Goal: Browse casually: Explore the website without a specific task or goal

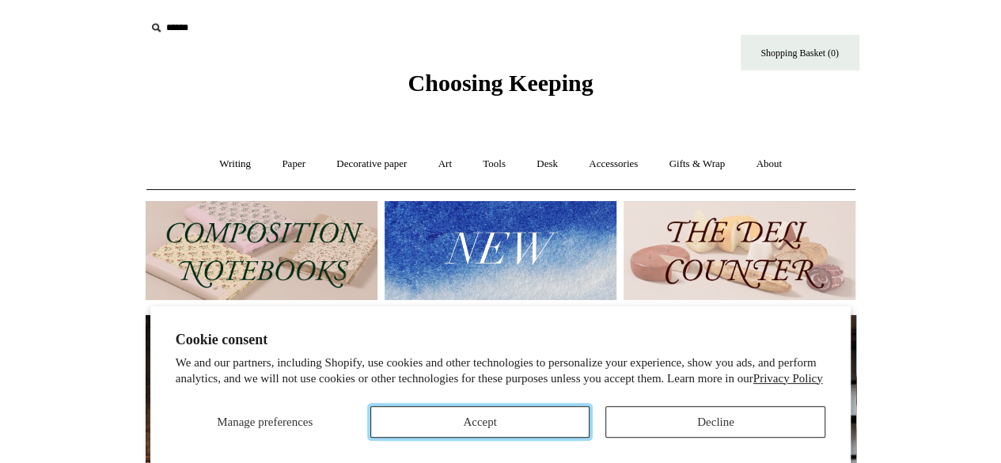
click at [584, 431] on button "Accept" at bounding box center [480, 422] width 220 height 32
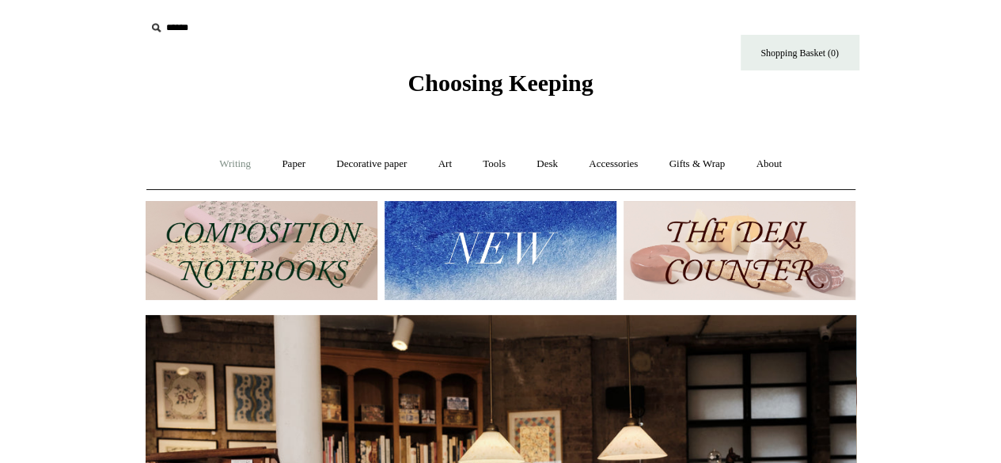
click at [230, 167] on link "Writing +" at bounding box center [235, 164] width 60 height 42
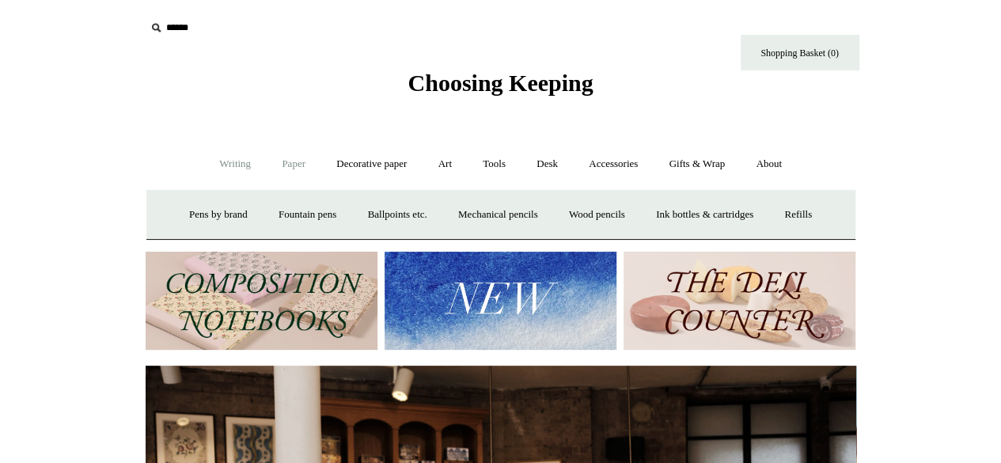
click at [274, 170] on link "Paper +" at bounding box center [294, 164] width 52 height 42
click at [275, 221] on link "Notebooks +" at bounding box center [279, 215] width 73 height 42
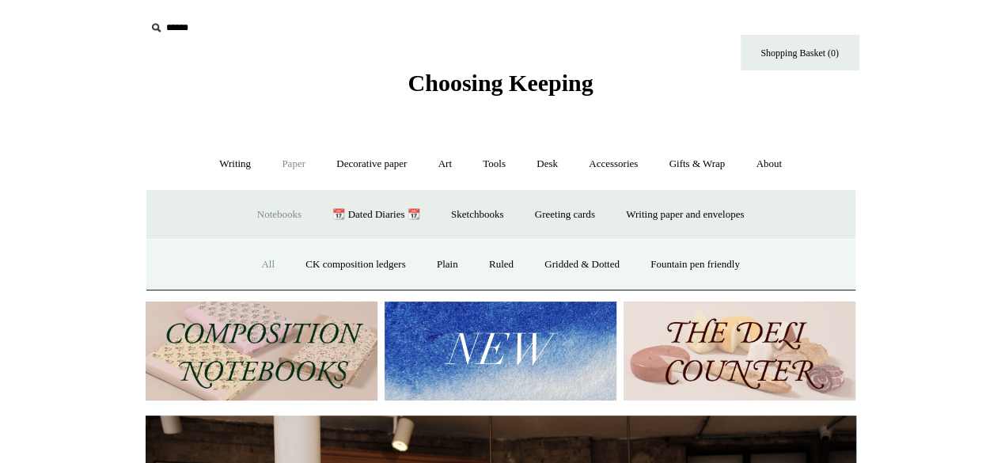
click at [259, 264] on link "All" at bounding box center [268, 265] width 42 height 42
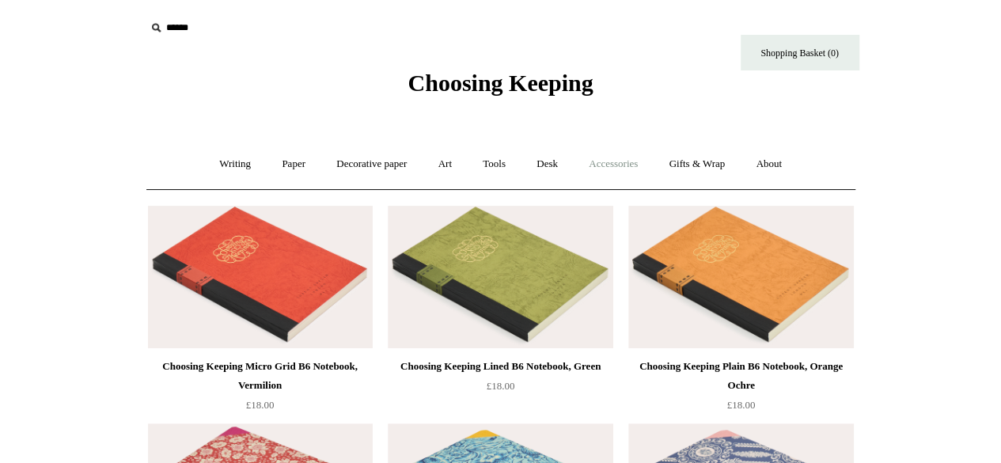
click at [628, 165] on link "Accessories +" at bounding box center [614, 164] width 78 height 42
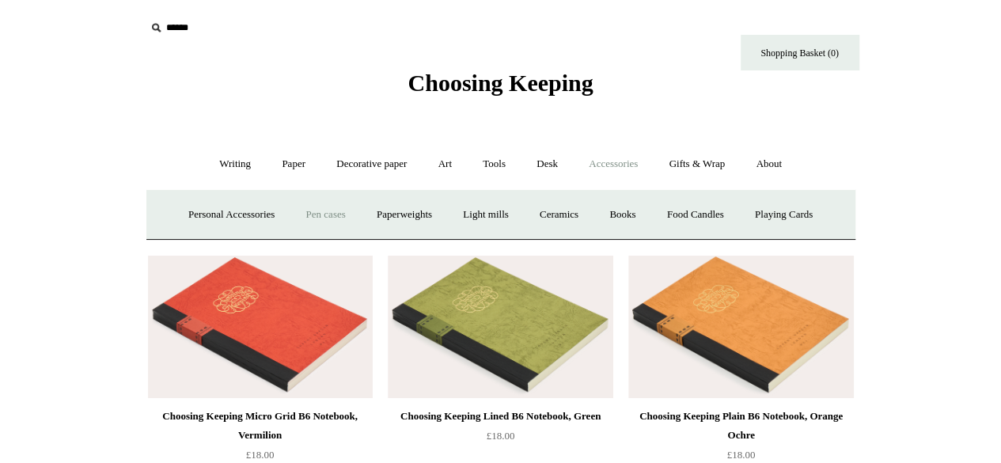
click at [306, 220] on link "Pen cases" at bounding box center [325, 215] width 68 height 42
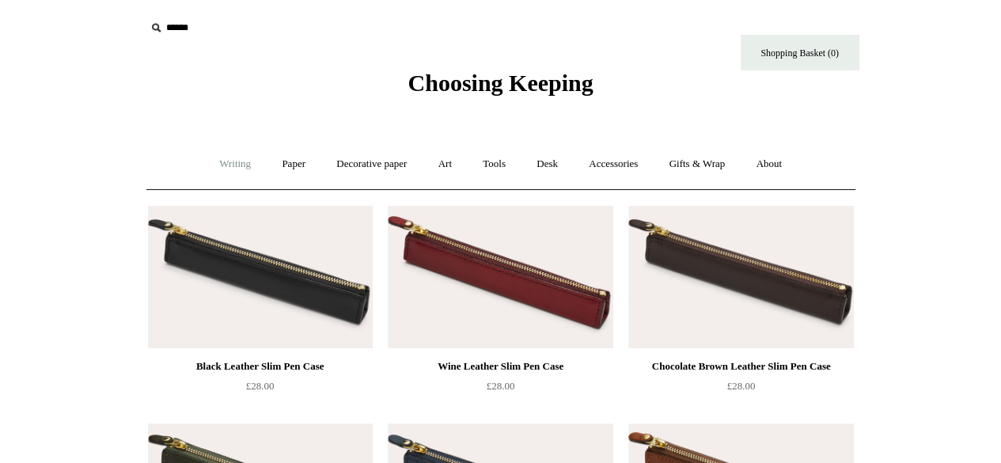
click at [236, 161] on link "Writing +" at bounding box center [235, 164] width 60 height 42
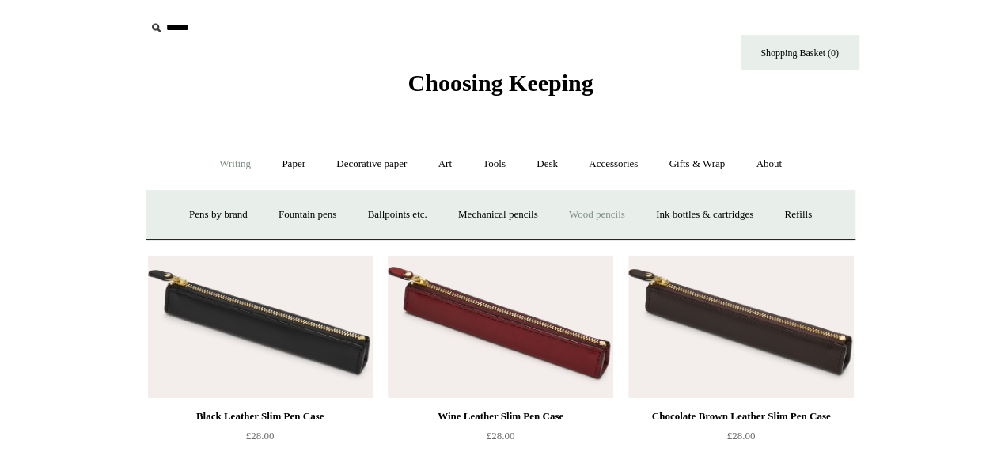
click at [625, 215] on link "Wood pencils +" at bounding box center [597, 215] width 85 height 42
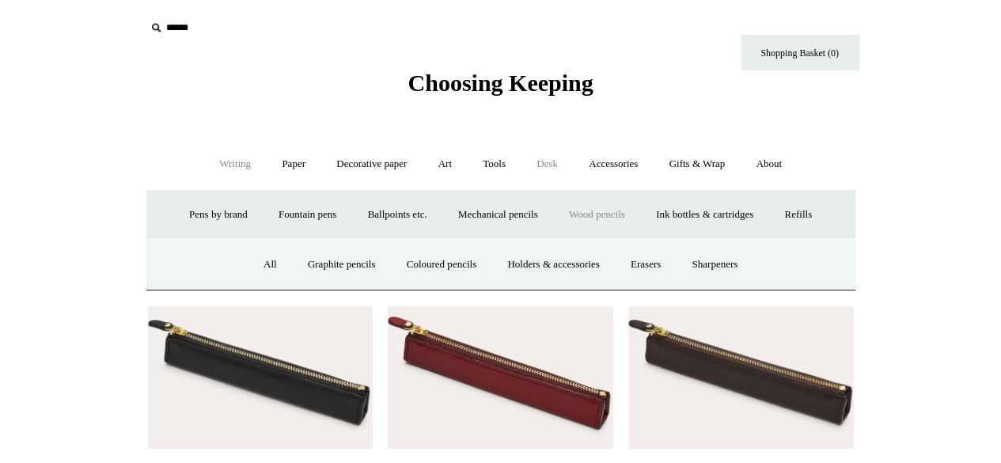
click at [560, 167] on link "Desk +" at bounding box center [547, 164] width 50 height 42
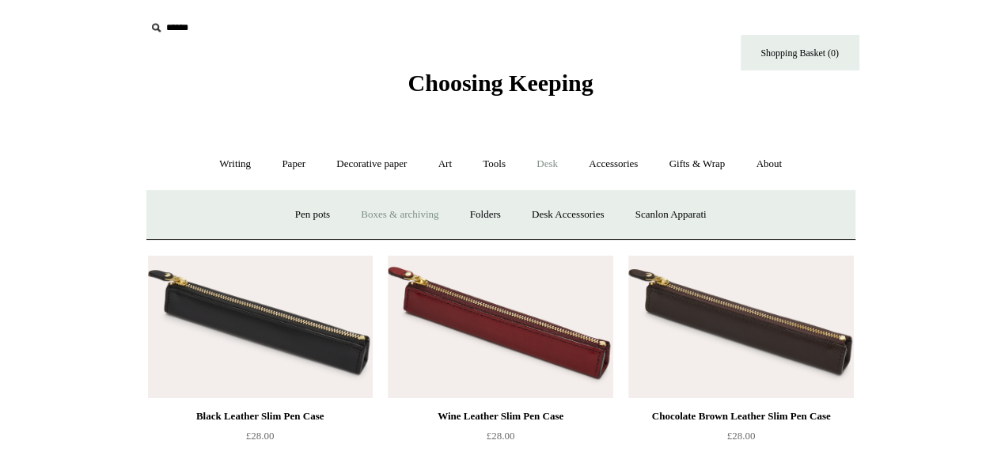
click at [408, 218] on link "Boxes & archiving" at bounding box center [400, 215] width 106 height 42
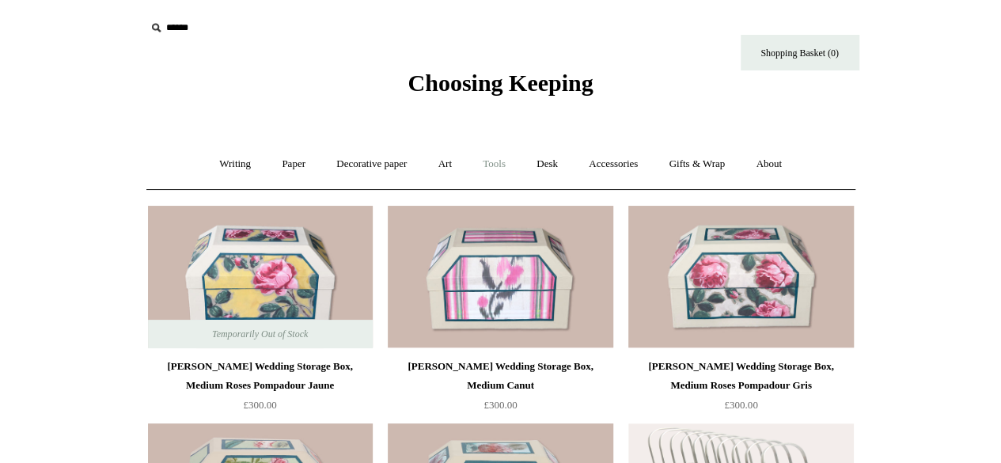
click at [510, 169] on link "Tools +" at bounding box center [494, 164] width 51 height 42
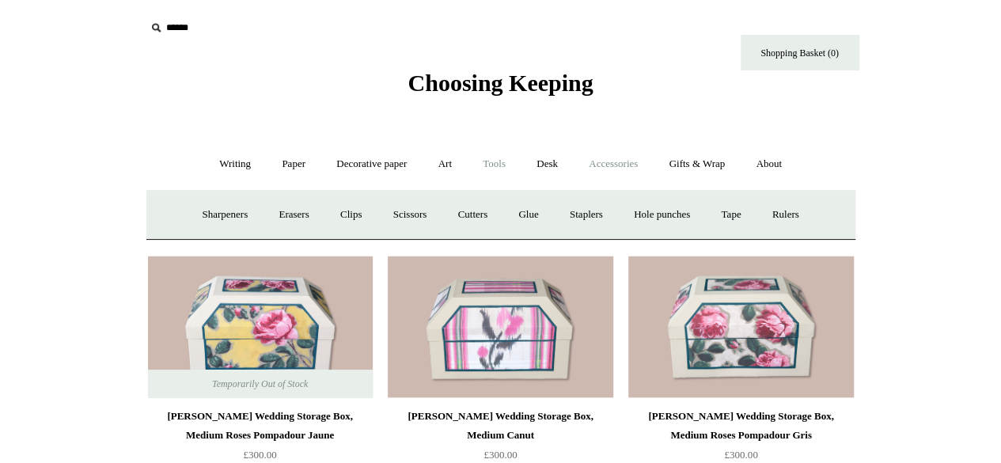
click at [606, 158] on link "Accessories +" at bounding box center [614, 164] width 78 height 42
click at [241, 208] on link "Personal Accessories +" at bounding box center [231, 215] width 115 height 42
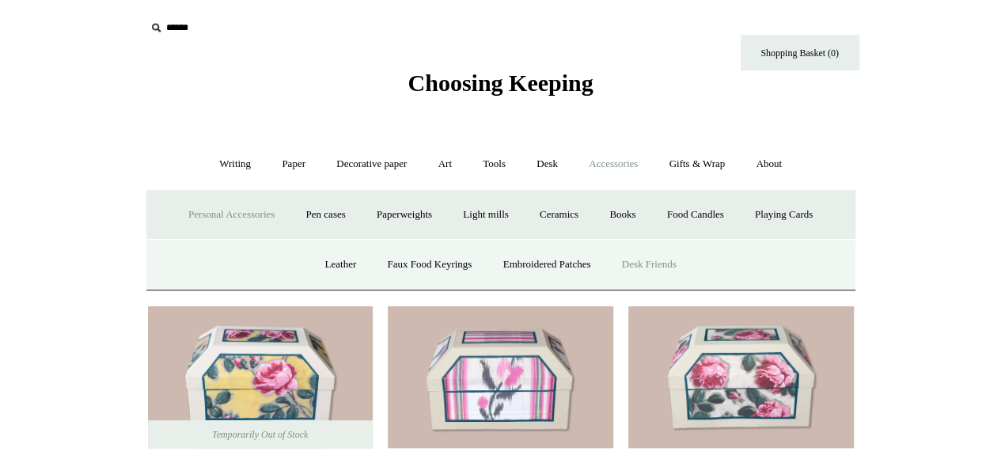
click at [670, 262] on link "Desk Friends" at bounding box center [649, 265] width 83 height 42
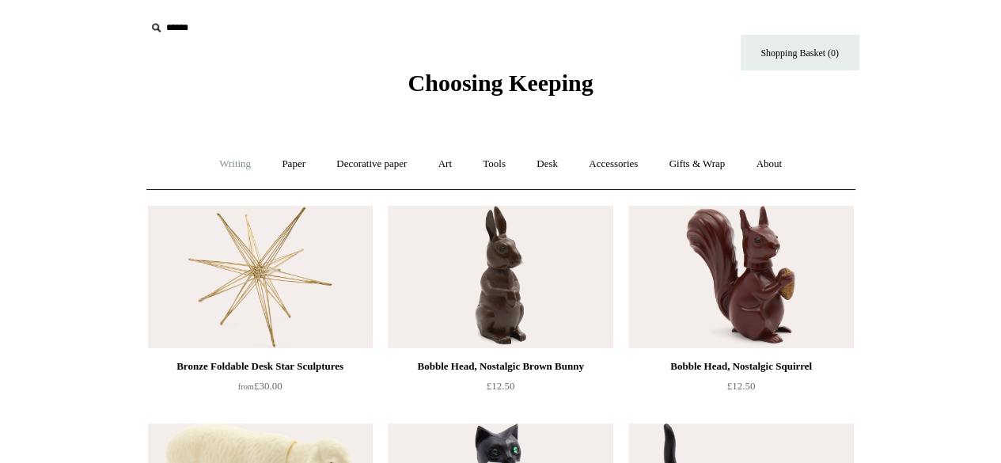
click at [212, 162] on link "Writing +" at bounding box center [235, 164] width 60 height 42
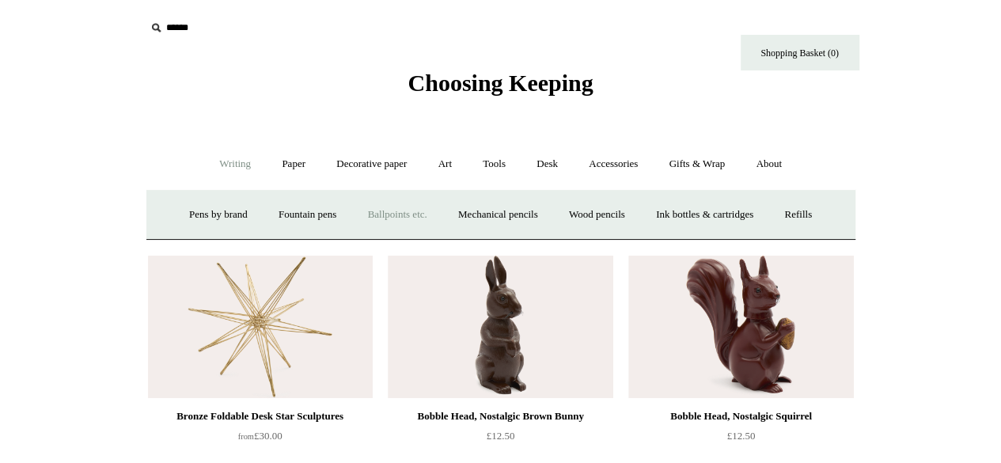
click at [428, 213] on link "Ballpoints etc. +" at bounding box center [398, 215] width 88 height 42
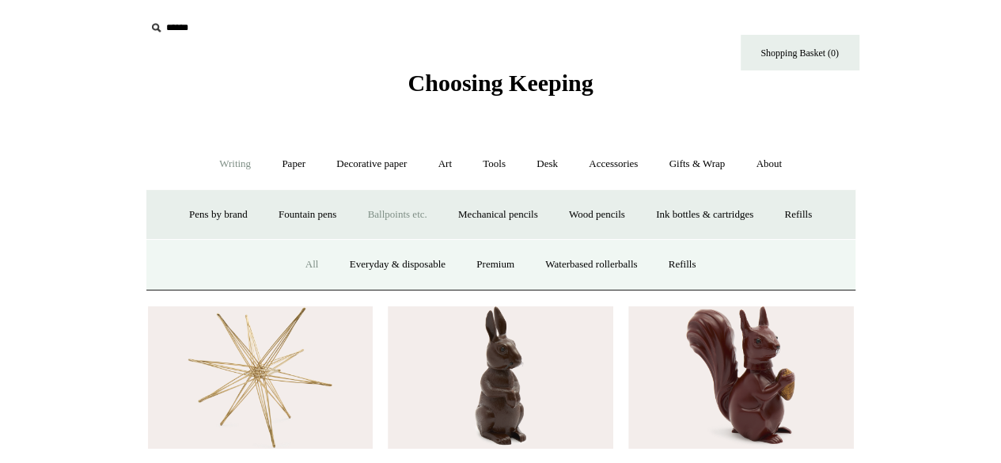
click at [291, 265] on link "All" at bounding box center [312, 265] width 42 height 42
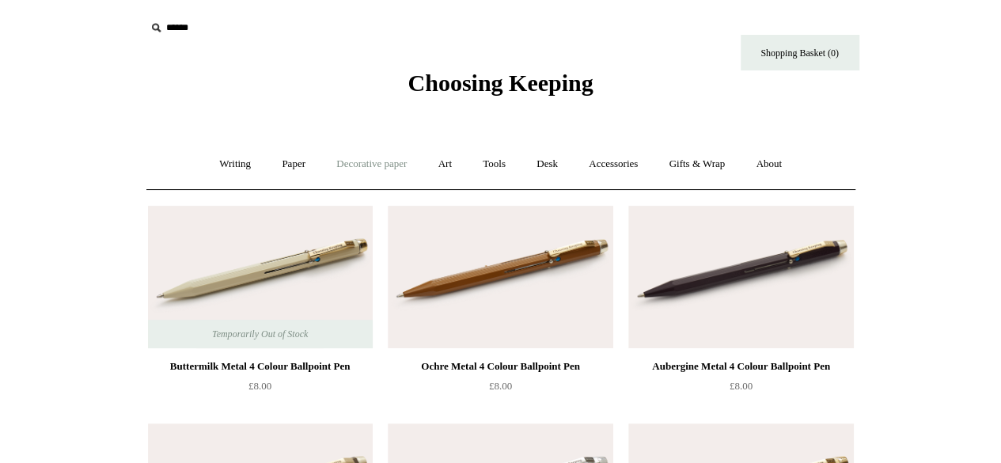
click at [382, 159] on link "Decorative paper +" at bounding box center [371, 164] width 99 height 42
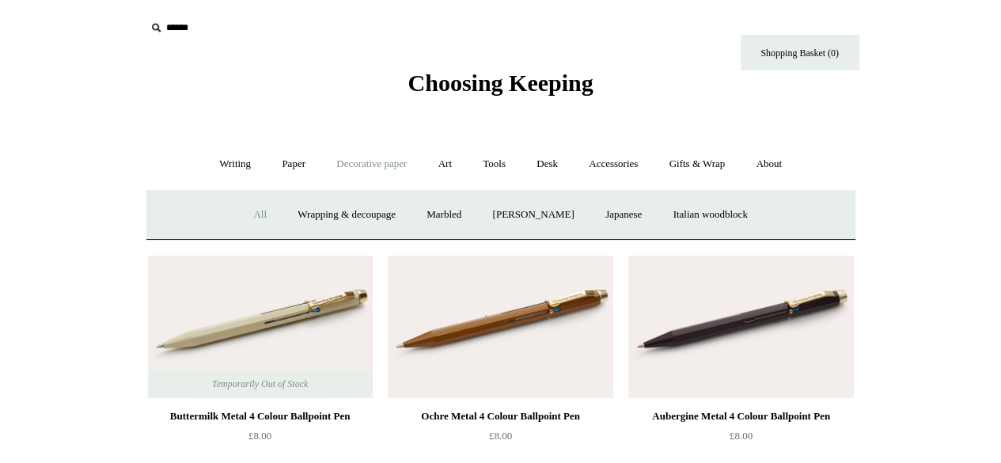
click at [247, 216] on link "All" at bounding box center [260, 215] width 42 height 42
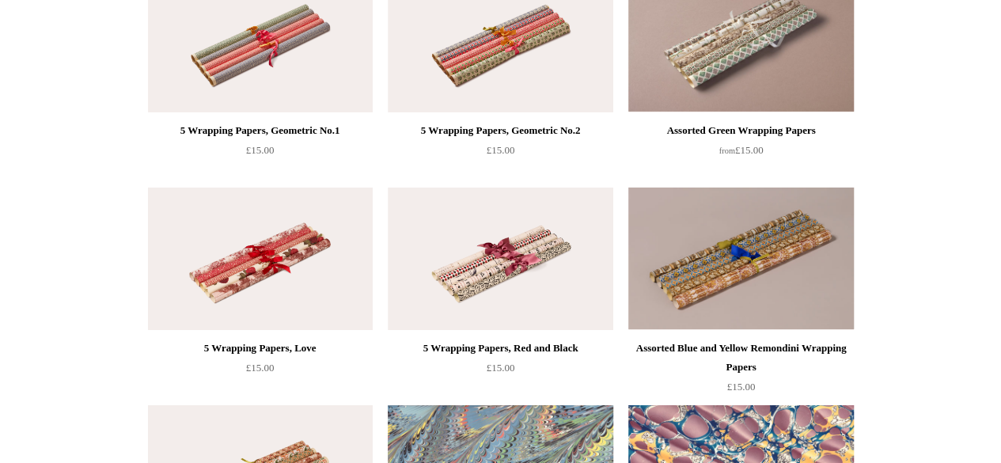
scroll to position [2629, 0]
